Goal: Check status

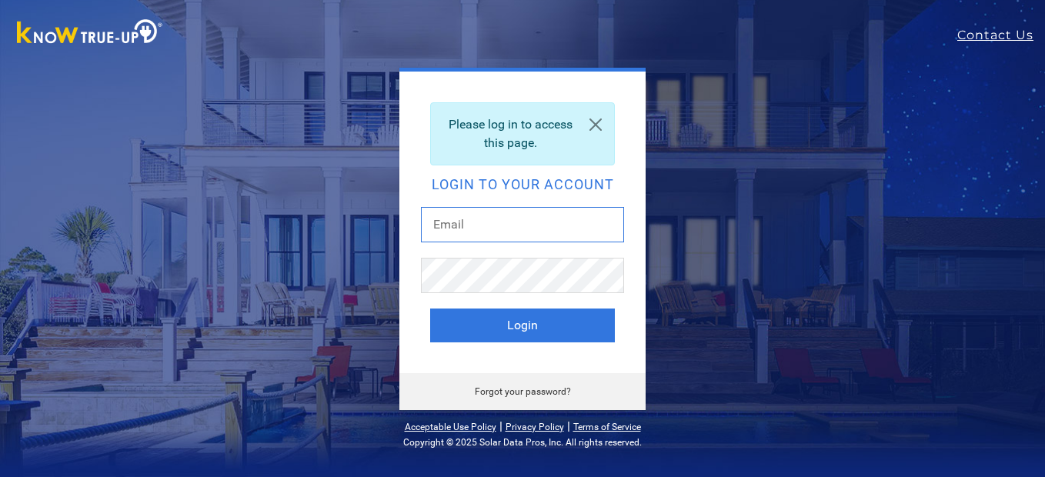
click at [578, 229] on input "text" at bounding box center [522, 224] width 203 height 35
type input "beardad@att.net"
click at [430, 309] on button "Login" at bounding box center [522, 326] width 185 height 34
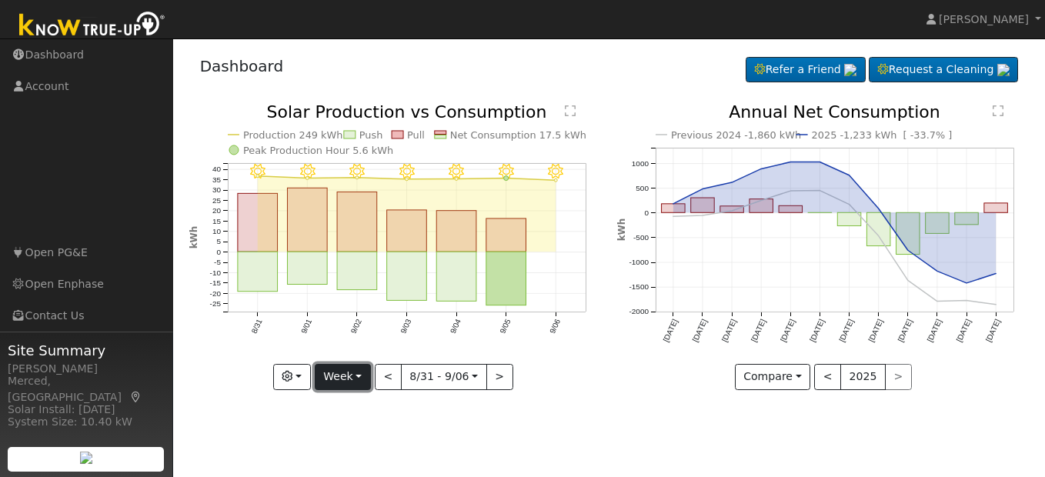
click at [362, 375] on button "Week" at bounding box center [343, 377] width 56 height 26
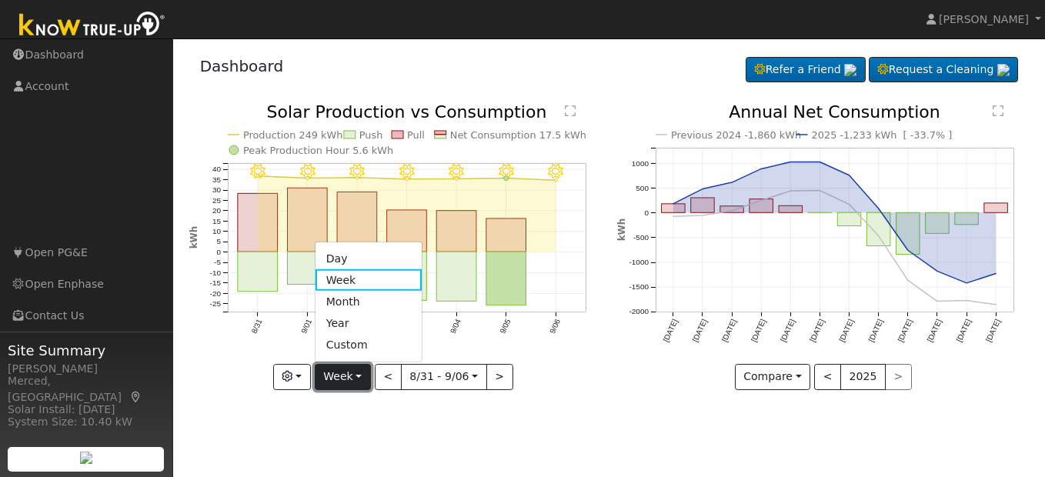
click at [362, 375] on button "Week" at bounding box center [343, 377] width 56 height 26
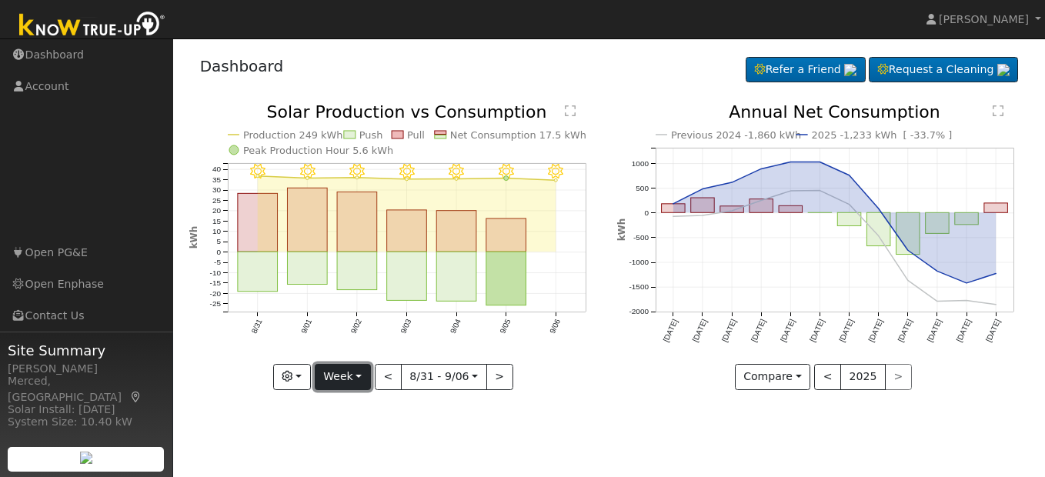
click at [362, 373] on button "Week" at bounding box center [343, 377] width 56 height 26
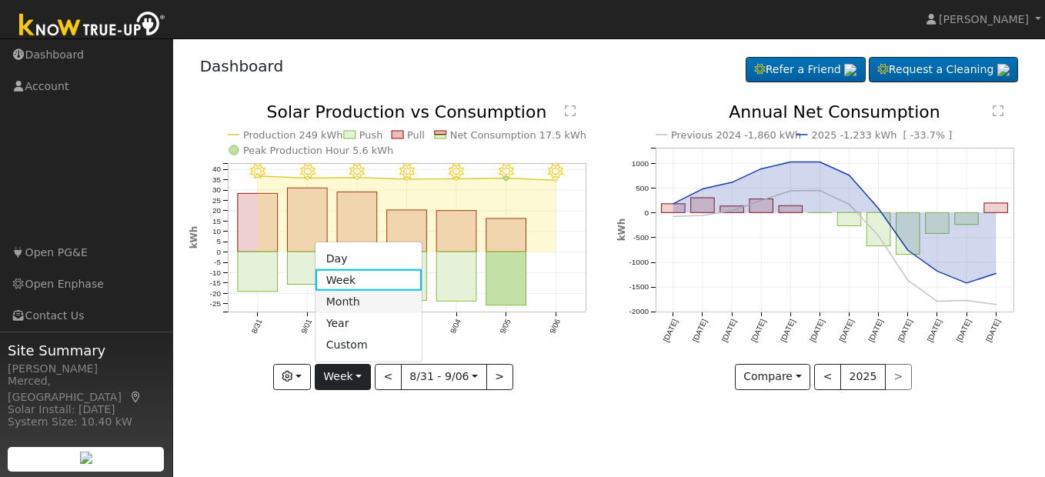
click at [367, 305] on link "Month" at bounding box center [368, 302] width 107 height 22
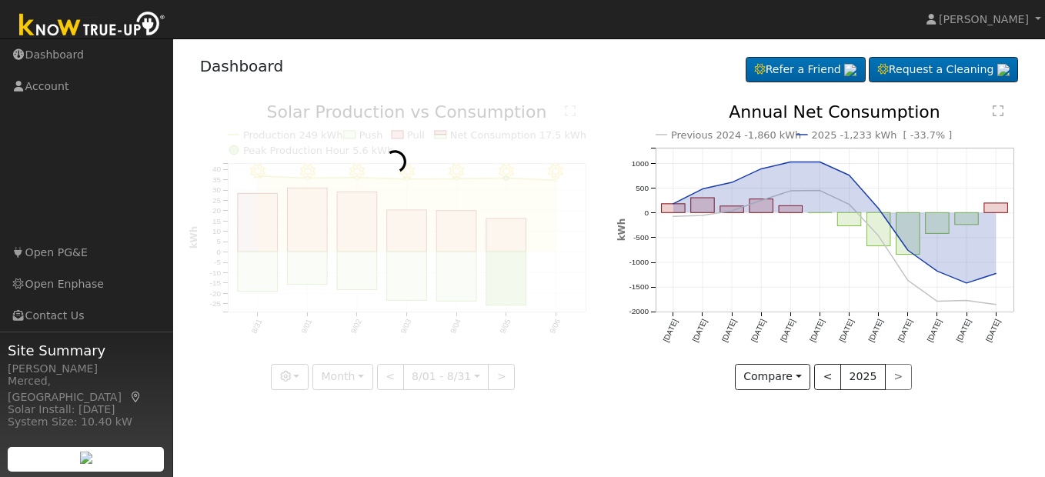
click at [367, 305] on div at bounding box center [395, 247] width 412 height 286
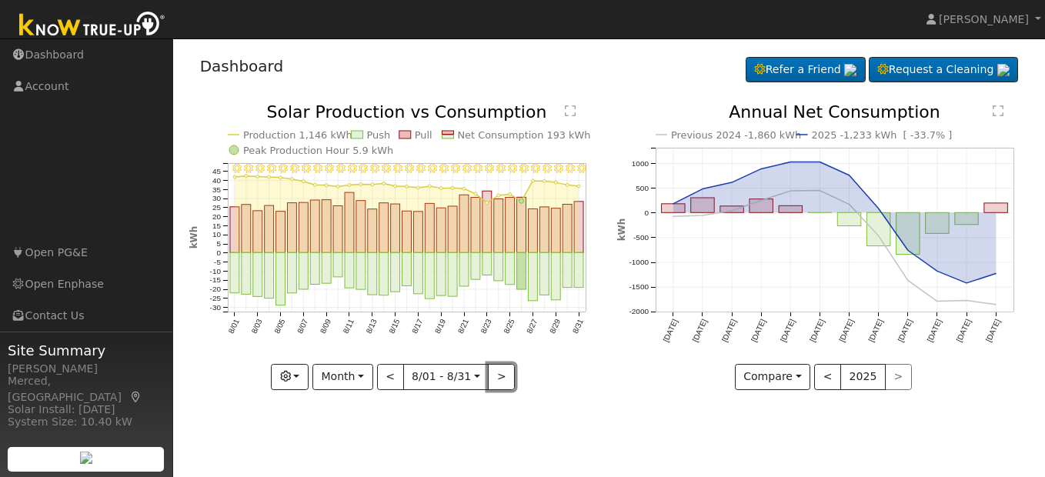
click at [510, 378] on button ">" at bounding box center [501, 377] width 27 height 26
type input "[DATE]"
click at [0, 0] on div at bounding box center [0, 0] width 0 height 0
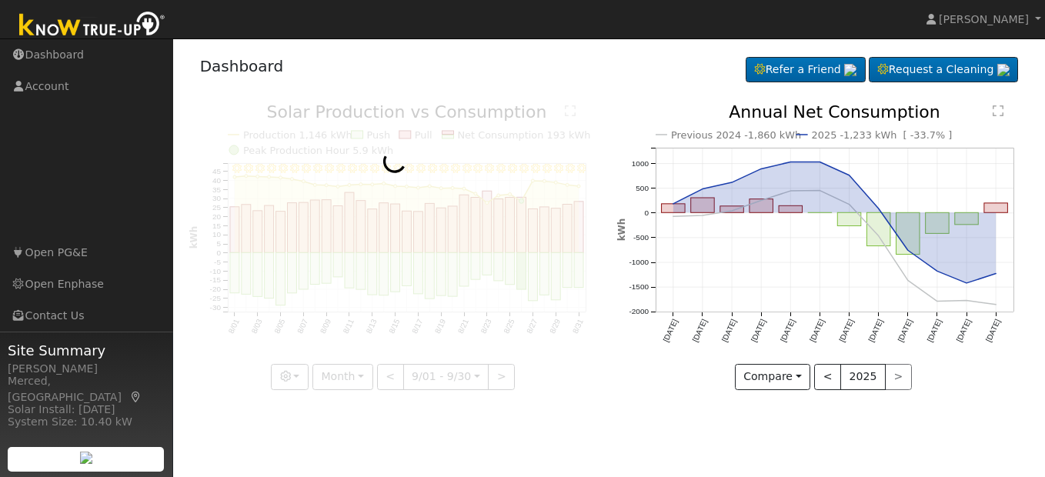
click at [510, 378] on div at bounding box center [395, 247] width 412 height 286
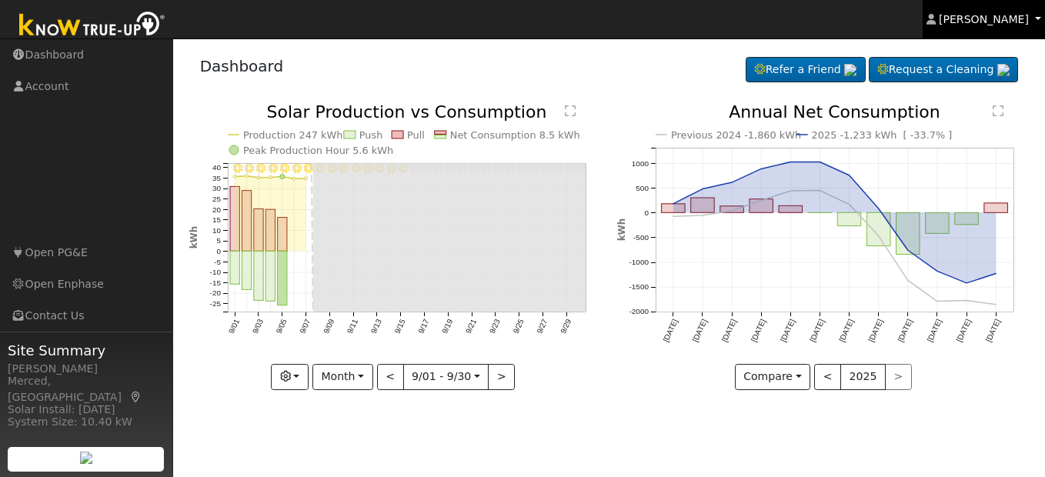
click at [1012, 25] on span "[PERSON_NAME]" at bounding box center [984, 19] width 90 height 12
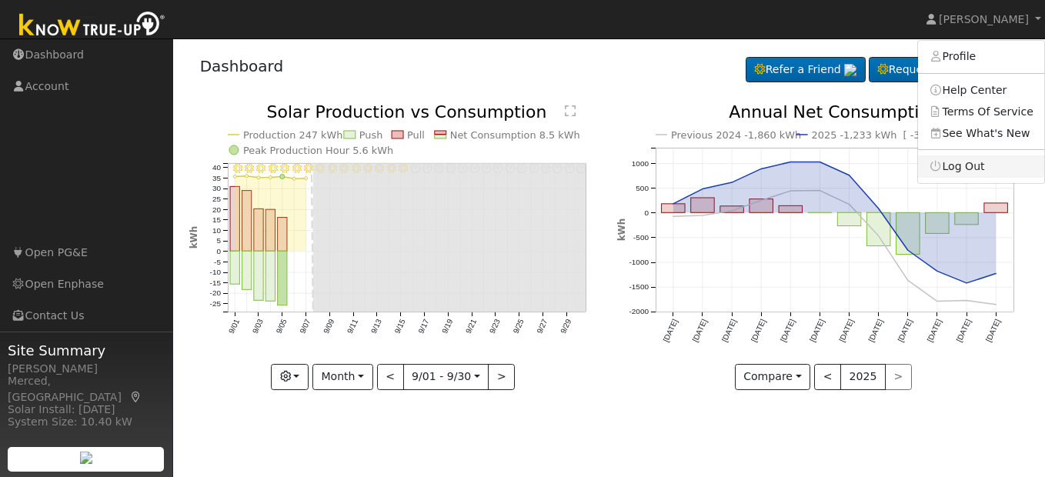
click at [976, 169] on link "Log Out" at bounding box center [981, 166] width 126 height 22
click at [976, 169] on icon "Previous 2024 -1,860 kWh 2025 -1,233 kWh [ -33.7% ] [DATE] Oct '[DATE] Dec '[DA…" at bounding box center [823, 242] width 412 height 276
